Goal: Task Accomplishment & Management: Use online tool/utility

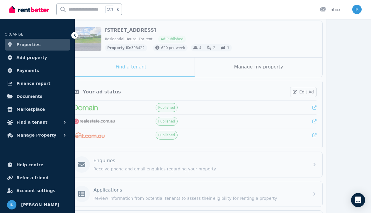
scroll to position [137, 0]
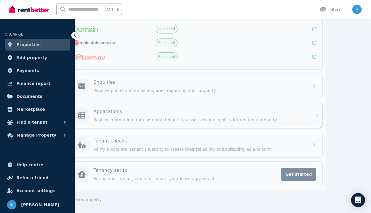
click at [167, 111] on div "Applications" at bounding box center [200, 111] width 212 height 7
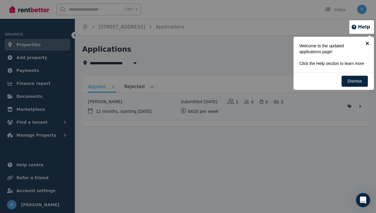
click at [369, 42] on link "×" at bounding box center [366, 43] width 13 height 13
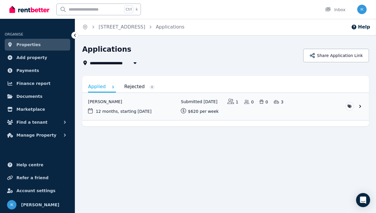
click at [192, 145] on div "**********" at bounding box center [225, 98] width 301 height 106
click at [360, 105] on link "View application: Shane Lewis" at bounding box center [225, 106] width 287 height 27
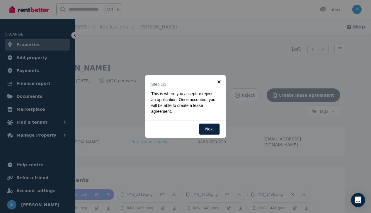
click at [221, 80] on link "×" at bounding box center [219, 81] width 13 height 13
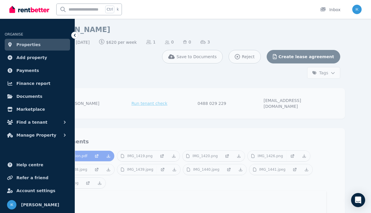
scroll to position [59, 0]
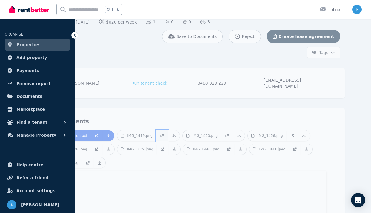
click at [165, 133] on icon at bounding box center [162, 135] width 5 height 5
click at [233, 130] on link at bounding box center [227, 135] width 12 height 11
click at [295, 133] on icon at bounding box center [292, 135] width 5 height 5
click at [98, 147] on icon at bounding box center [97, 148] width 2 height 2
click at [169, 144] on link at bounding box center [163, 149] width 12 height 11
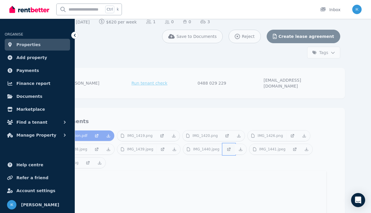
click at [235, 144] on link at bounding box center [229, 149] width 12 height 11
click at [297, 147] on icon at bounding box center [295, 149] width 5 height 5
click at [90, 160] on icon at bounding box center [88, 162] width 5 height 5
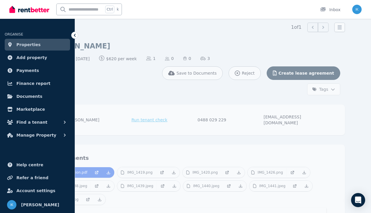
scroll to position [0, 0]
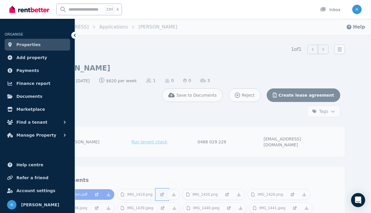
click at [165, 192] on icon at bounding box center [162, 194] width 5 height 5
click at [229, 192] on icon at bounding box center [228, 193] width 2 height 2
click at [299, 189] on link at bounding box center [293, 194] width 12 height 11
click at [99, 205] on icon at bounding box center [96, 207] width 5 height 5
click at [165, 206] on icon at bounding box center [163, 207] width 2 height 2
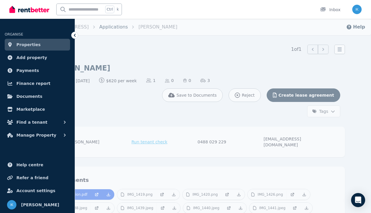
click at [128, 27] on link "Applications" at bounding box center [113, 27] width 29 height 6
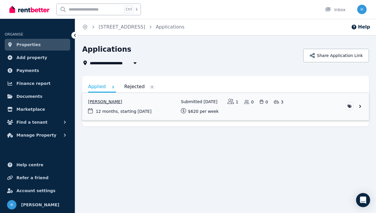
click at [357, 106] on link "View application: Shane Lewis" at bounding box center [225, 106] width 287 height 27
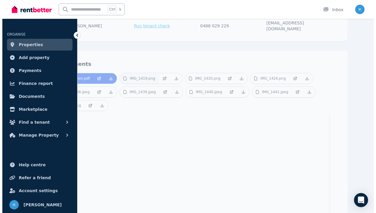
scroll to position [81, 0]
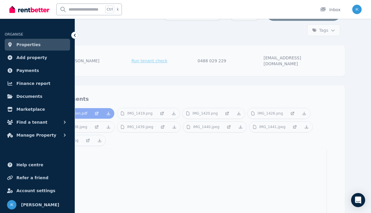
click at [168, 58] on span "Run tenant check" at bounding box center [150, 61] width 36 height 6
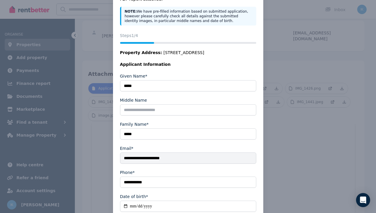
scroll to position [77, 0]
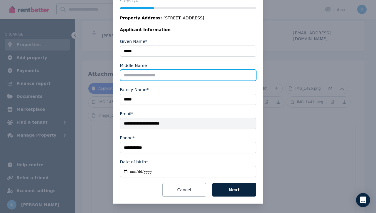
click at [164, 77] on input "Middle Name" at bounding box center [188, 75] width 136 height 11
type input "******"
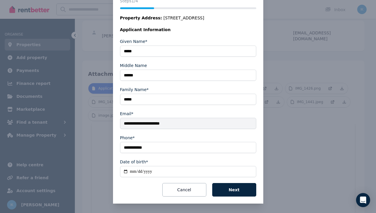
click at [253, 109] on fieldset "**********" at bounding box center [188, 110] width 136 height 144
click at [235, 189] on button "Next" at bounding box center [234, 189] width 44 height 13
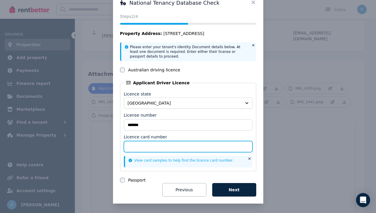
click at [160, 141] on input "Licence card number" at bounding box center [188, 146] width 128 height 11
type input "**********"
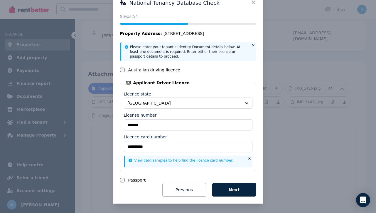
click at [208, 133] on fieldset "**********" at bounding box center [188, 125] width 136 height 91
click at [240, 192] on button "Next" at bounding box center [234, 189] width 44 height 13
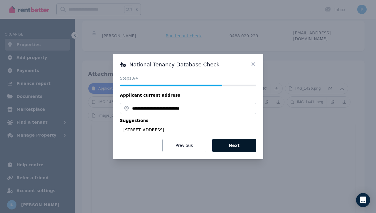
click at [245, 140] on button "Next" at bounding box center [234, 144] width 44 height 13
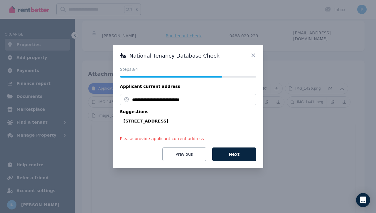
click at [195, 121] on div "7 Valkyrie Pl, Two Rocks WA 6037, Australia" at bounding box center [189, 121] width 133 height 6
type input "**********"
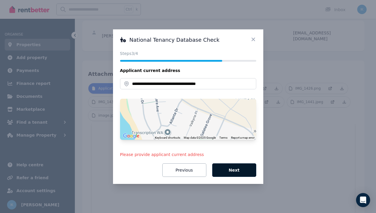
click at [236, 166] on button "Next" at bounding box center [234, 169] width 44 height 13
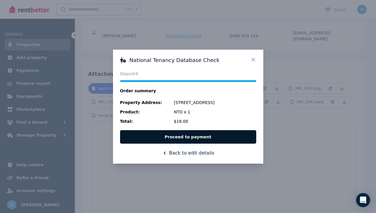
click at [211, 138] on button "Proceed to payment" at bounding box center [188, 136] width 136 height 13
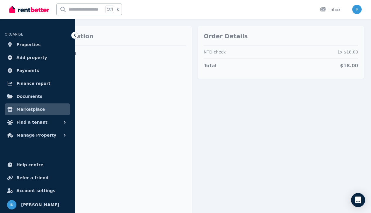
scroll to position [29, 0]
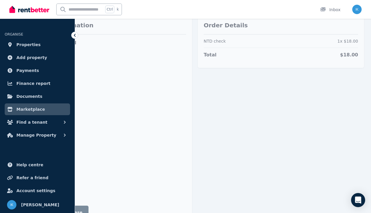
click at [290, 146] on div "Order Details NTD check 1 x $18.00 Total $18.00" at bounding box center [281, 119] width 166 height 209
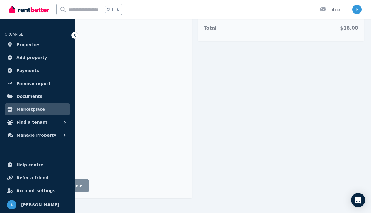
scroll to position [88, 0]
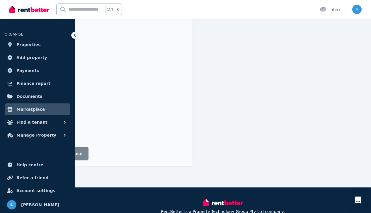
click at [89, 148] on button "Complete purchase" at bounding box center [60, 153] width 57 height 13
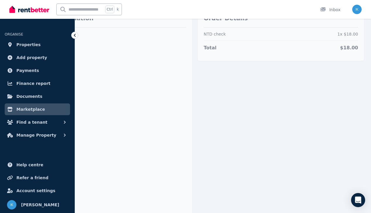
scroll to position [29, 0]
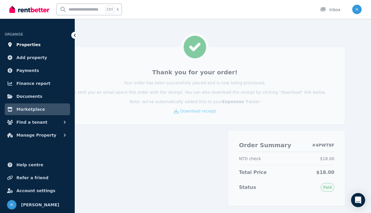
click at [29, 46] on span "Properties" at bounding box center [28, 44] width 24 height 7
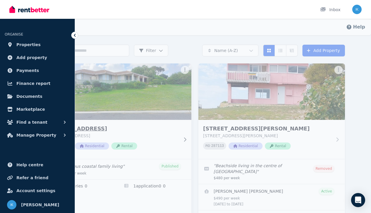
click at [106, 99] on img at bounding box center [118, 91] width 154 height 59
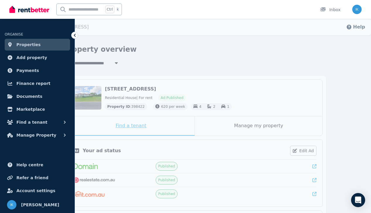
scroll to position [88, 0]
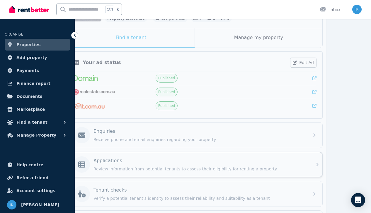
click at [172, 153] on div "Applications Review information from potential tenants to assess their eligibil…" at bounding box center [194, 164] width 255 height 25
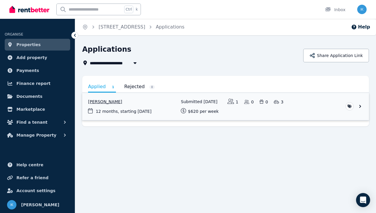
click at [162, 104] on link "View application: Shane Lewis" at bounding box center [225, 106] width 287 height 27
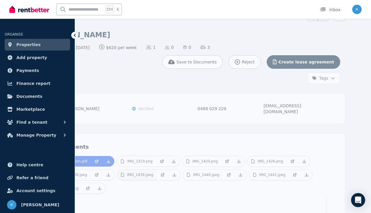
scroll to position [26, 0]
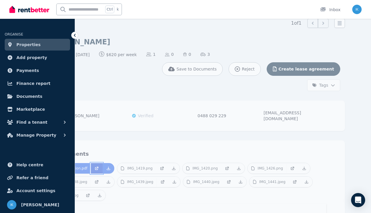
click at [103, 163] on link at bounding box center [97, 168] width 12 height 11
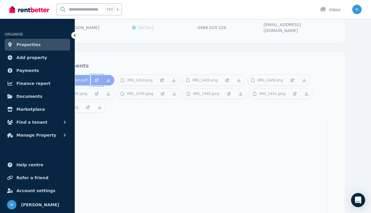
scroll to position [0, 0]
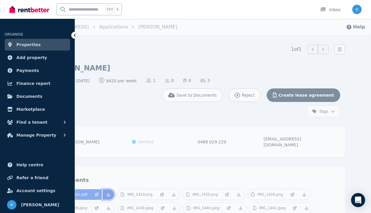
click at [111, 192] on icon at bounding box center [108, 194] width 5 height 5
